Goal: Transaction & Acquisition: Purchase product/service

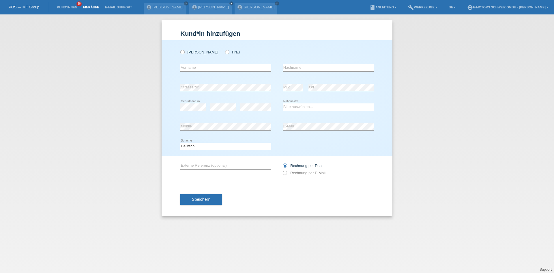
click at [90, 5] on link "Einkäufe" at bounding box center [91, 6] width 22 height 3
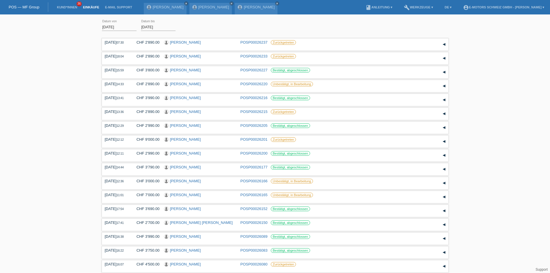
drag, startPoint x: 207, startPoint y: 126, endPoint x: 98, endPoint y: 96, distance: 112.6
click at [409, 5] on li "build Werkzeuge ▾" at bounding box center [418, 7] width 35 height 15
click at [409, 5] on link "build Werkzeuge ▾" at bounding box center [418, 6] width 35 height 3
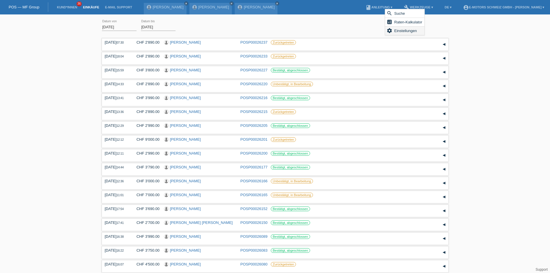
click at [398, 29] on span "Einstellungen" at bounding box center [406, 30] width 24 height 7
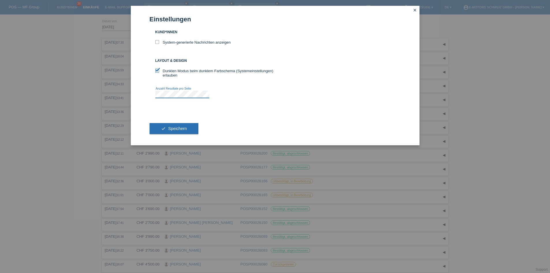
click at [85, 100] on div "Einstellungen Kund*innen System-generierte Nachrichten anzeigen Layout & Design…" at bounding box center [275, 136] width 550 height 273
click at [178, 128] on span "Speichern" at bounding box center [177, 128] width 18 height 5
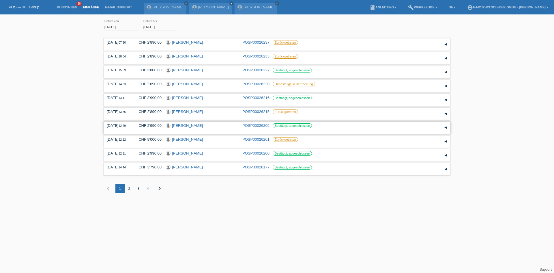
drag, startPoint x: 213, startPoint y: 128, endPoint x: 170, endPoint y: 129, distance: 43.6
click at [170, 129] on div "[PERSON_NAME]" at bounding box center [202, 125] width 72 height 5
click at [196, 126] on link "[PERSON_NAME]" at bounding box center [187, 125] width 31 height 4
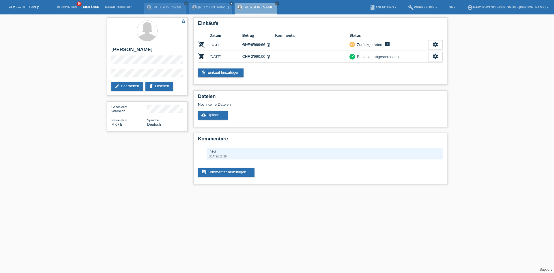
click at [94, 8] on link "Einkäufe" at bounding box center [91, 6] width 22 height 3
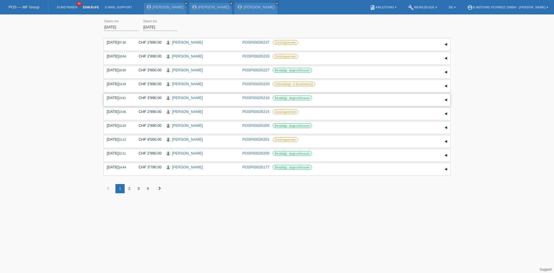
click at [183, 98] on link "[PERSON_NAME]" at bounding box center [187, 98] width 31 height 4
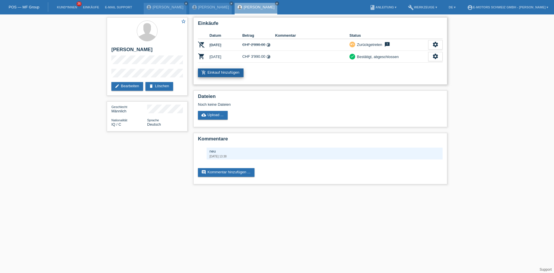
click at [229, 68] on link "add_shopping_cart Einkauf hinzufügen" at bounding box center [221, 72] width 46 height 9
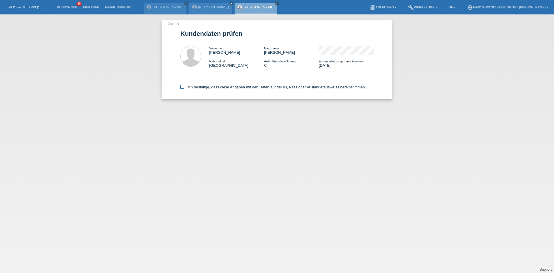
click at [210, 86] on label "Ich bestätige, dass diese Angaben mit den Daten auf der ID, Pass oder Ausländer…" at bounding box center [273, 87] width 186 height 4
click at [184, 86] on input "Ich bestätige, dass diese Angaben mit den Daten auf der ID, Pass oder Ausländer…" at bounding box center [182, 87] width 4 height 4
checkbox input "true"
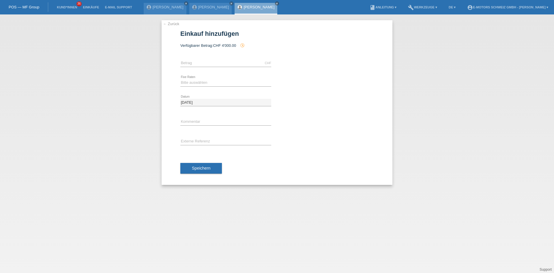
click at [174, 25] on link "← Zurück" at bounding box center [171, 24] width 16 height 4
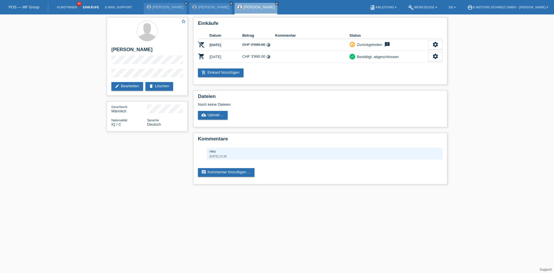
click at [90, 7] on link "Einkäufe" at bounding box center [91, 6] width 22 height 3
